Goal: Check status: Check status

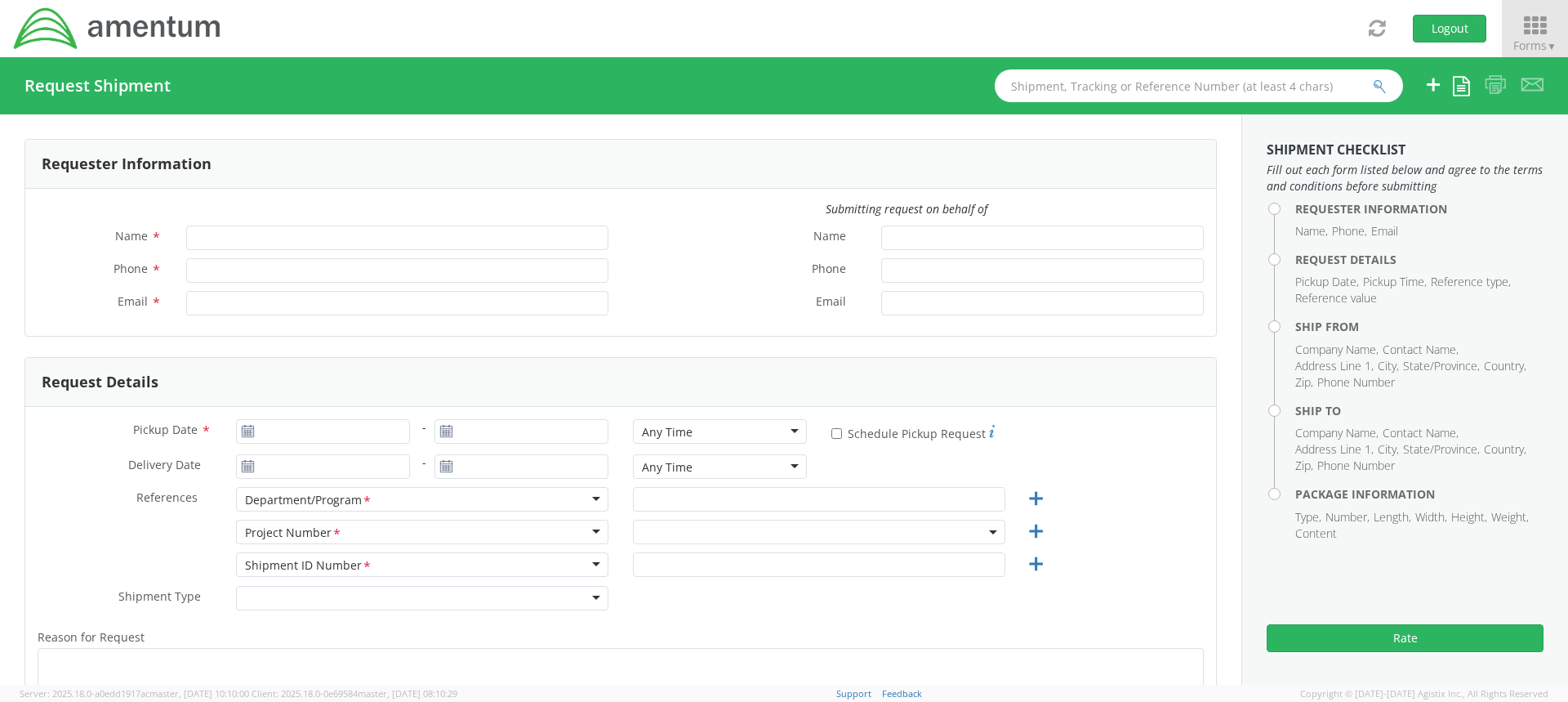
type input "[PERSON_NAME]"
type input "806182242"
type input "[PERSON_NAME][EMAIL_ADDRESS][PERSON_NAME][DOMAIN_NAME]"
click at [1542, 28] on icon at bounding box center [1535, 26] width 76 height 23
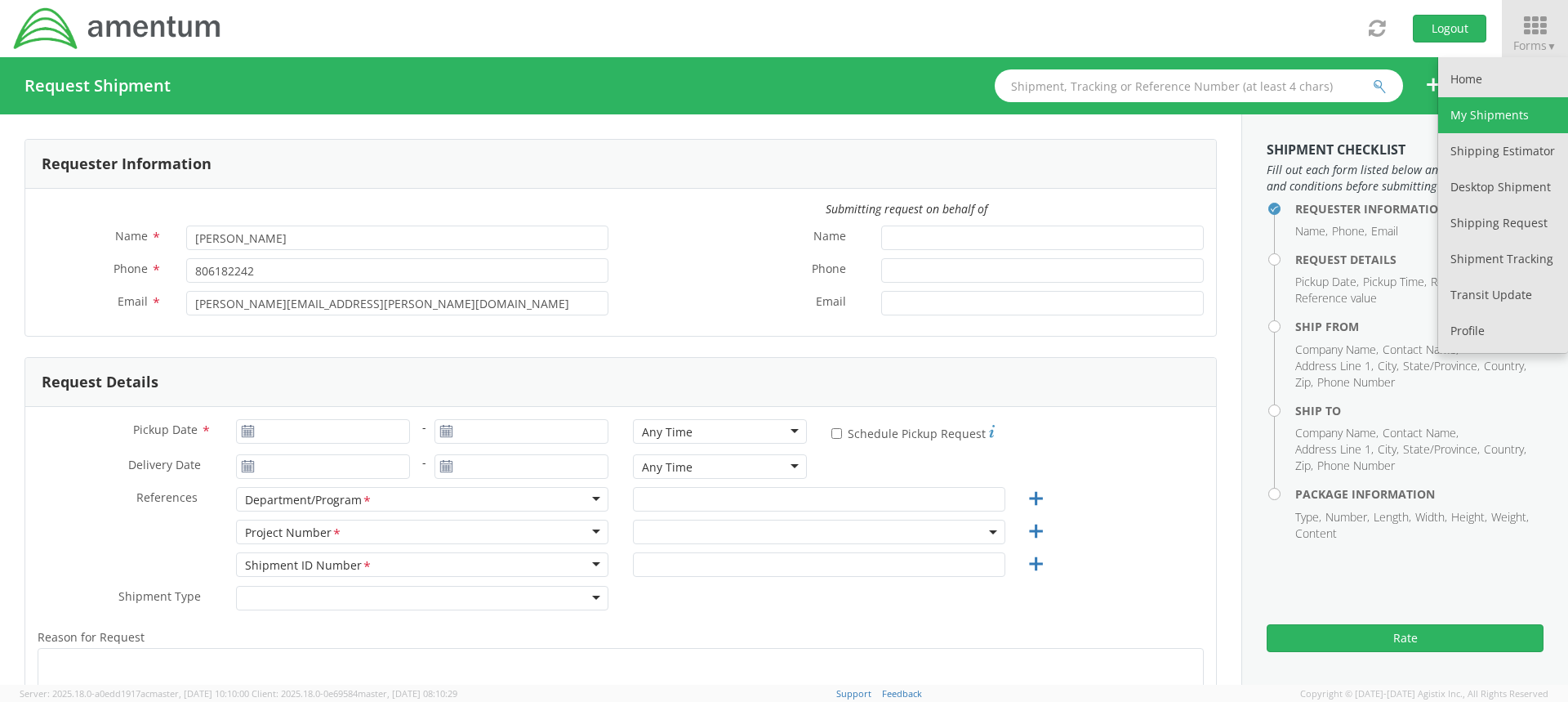
select select "OVHD.100552.00000"
click at [1504, 109] on link "My Shipments" at bounding box center [1503, 114] width 130 height 36
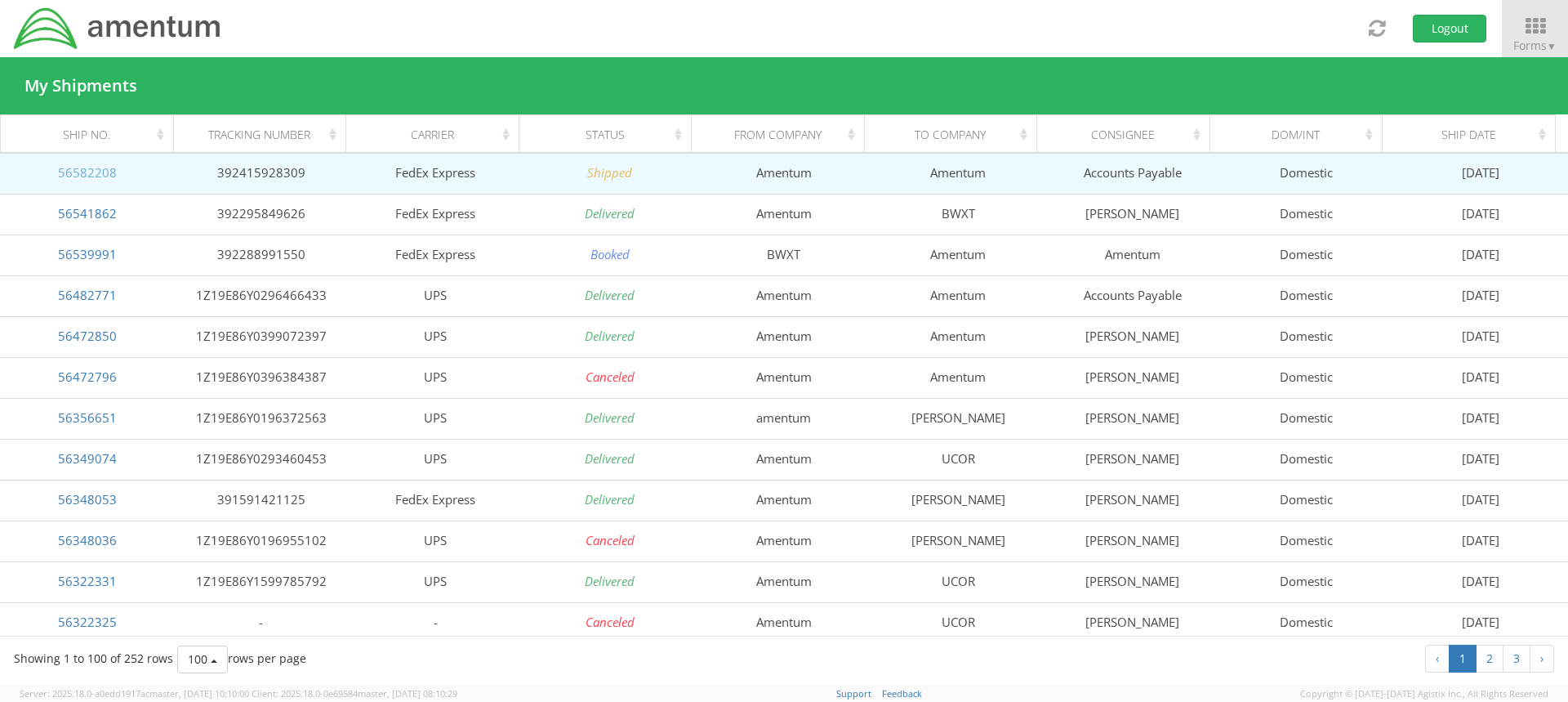
click at [91, 181] on link "56582208" at bounding box center [86, 172] width 58 height 17
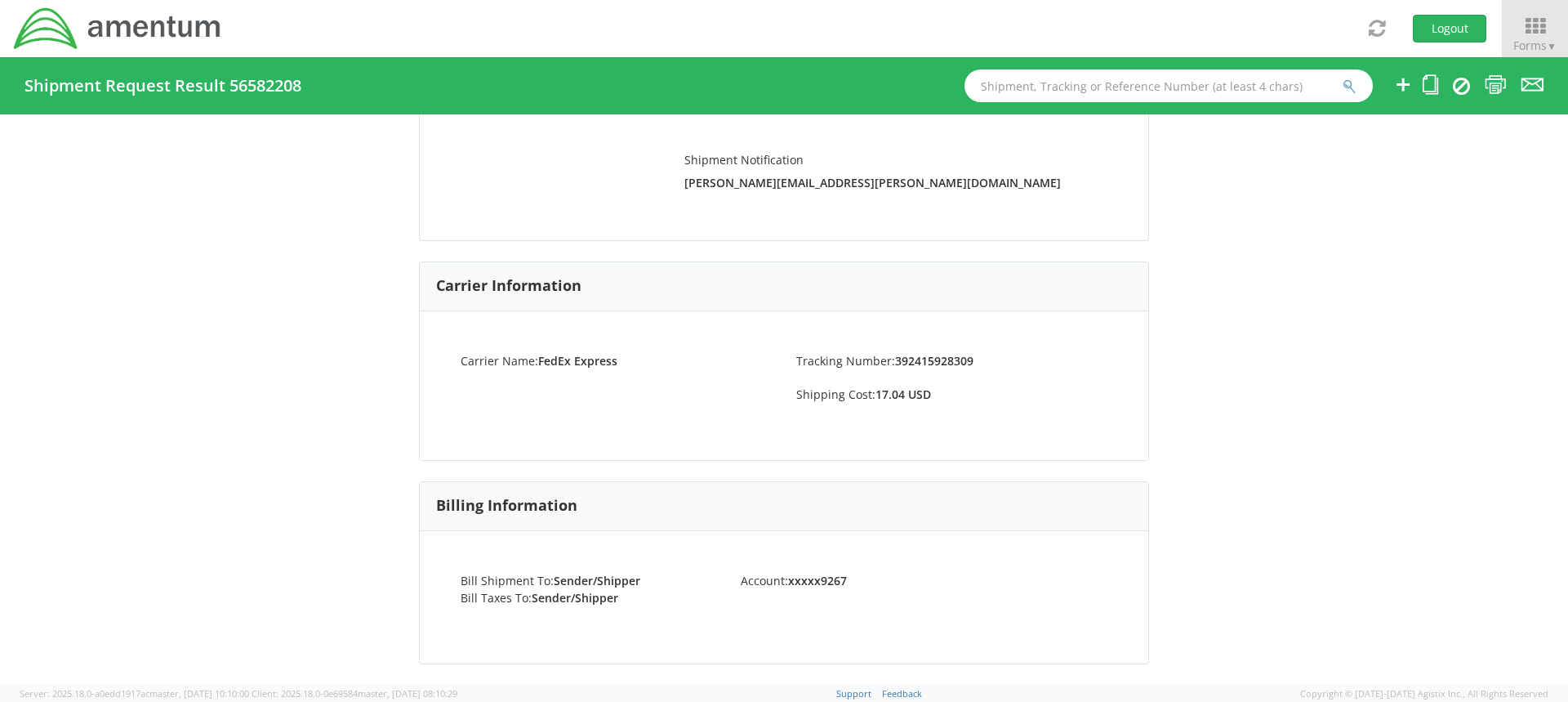
scroll to position [327, 0]
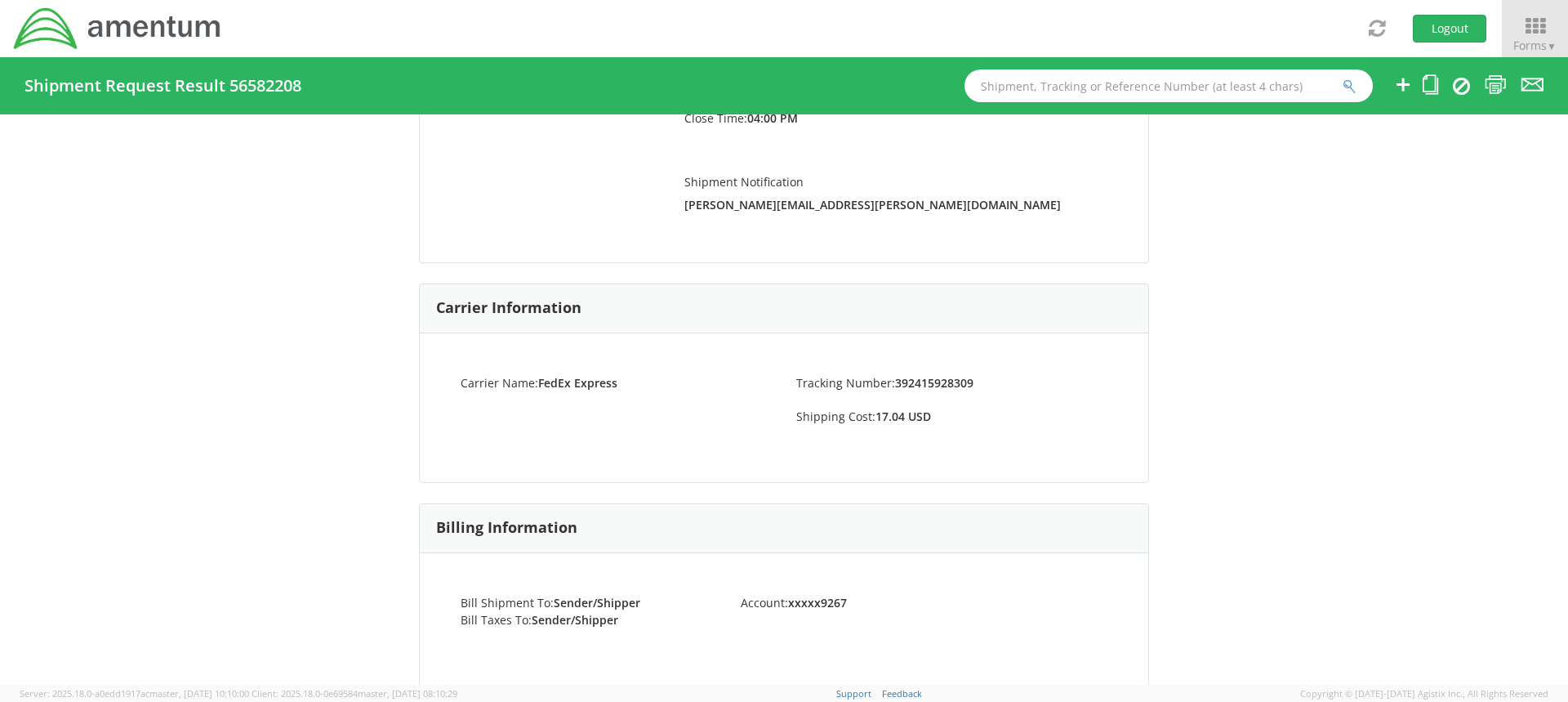
click at [895, 388] on strong "392415928309" at bounding box center [935, 383] width 79 height 16
drag, startPoint x: 890, startPoint y: 388, endPoint x: 965, endPoint y: 388, distance: 75.0
click at [965, 388] on strong "392415928309" at bounding box center [935, 383] width 79 height 16
copy strong "392415928309"
